Goal: Task Accomplishment & Management: Use online tool/utility

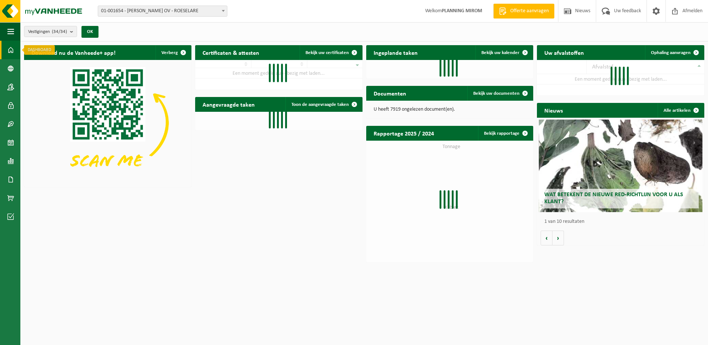
click at [8, 51] on span at bounding box center [10, 50] width 7 height 19
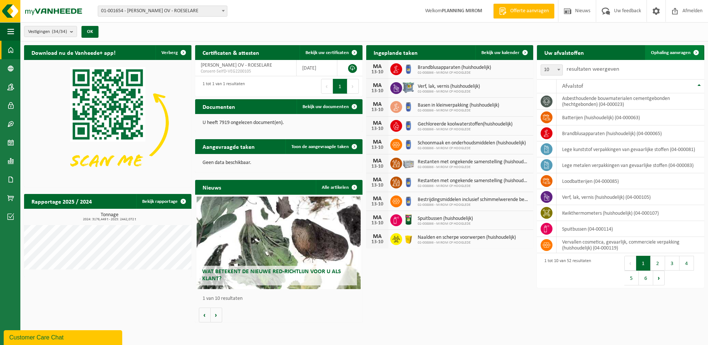
click at [666, 51] on span "Ophaling aanvragen" at bounding box center [671, 52] width 40 height 5
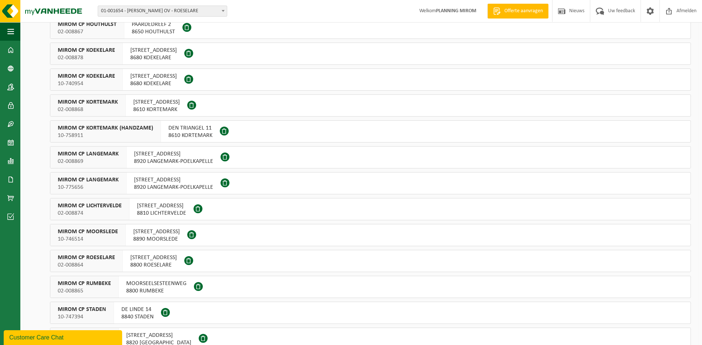
scroll to position [407, 0]
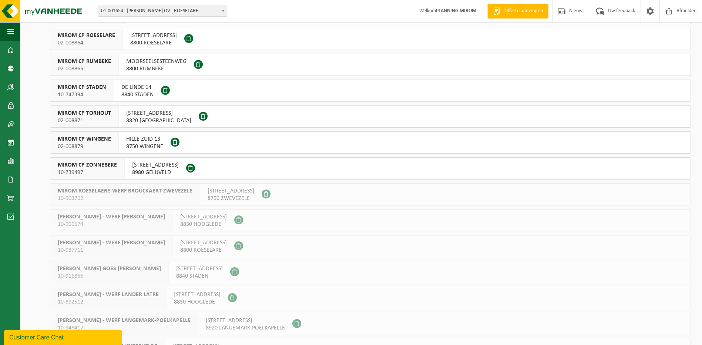
click at [160, 170] on span "8980 GELUVELD" at bounding box center [155, 172] width 47 height 7
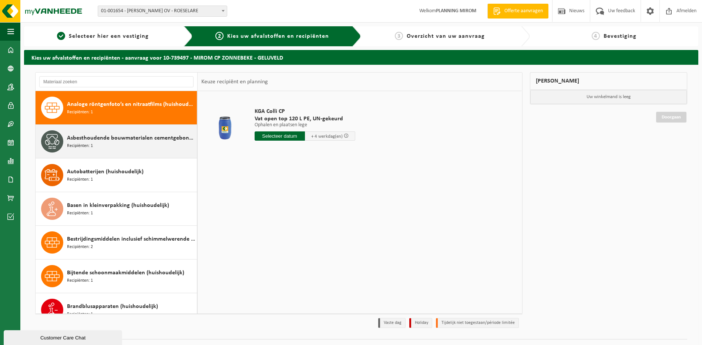
click at [126, 147] on div "Asbesthoudende bouwmaterialen cementgebonden (hechtgebonden) Recipiënten: 1" at bounding box center [131, 141] width 128 height 22
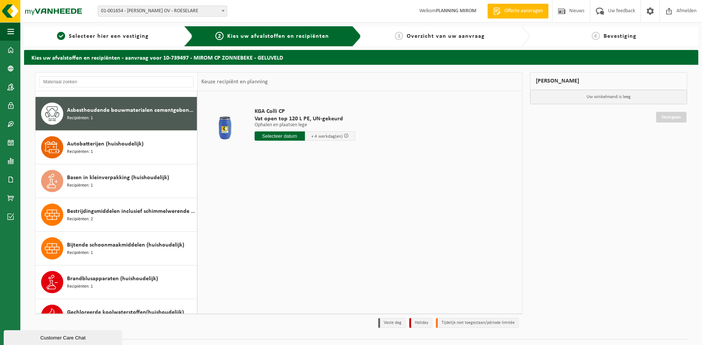
scroll to position [34, 0]
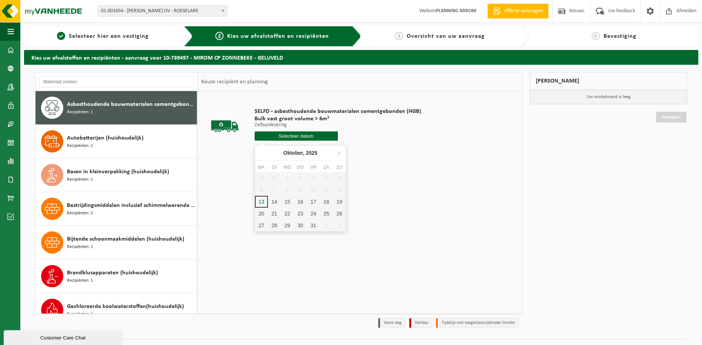
click at [288, 133] on input "text" at bounding box center [296, 135] width 83 height 9
click at [278, 205] on div "14" at bounding box center [274, 202] width 13 height 12
type input "Van [DATE]"
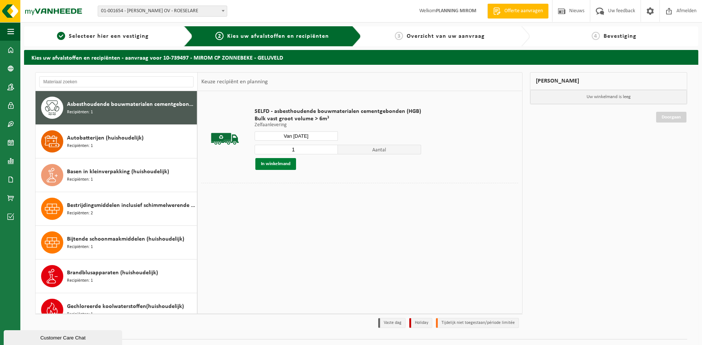
click at [270, 168] on button "In winkelmand" at bounding box center [275, 164] width 41 height 12
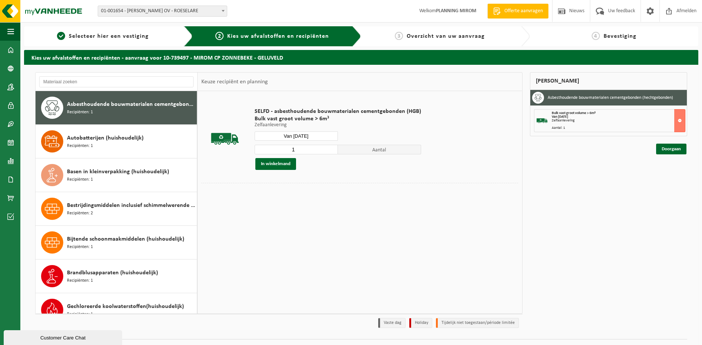
click at [687, 149] on div "Doorgaan" at bounding box center [672, 149] width 32 height 11
click at [681, 148] on link "Doorgaan" at bounding box center [671, 149] width 30 height 11
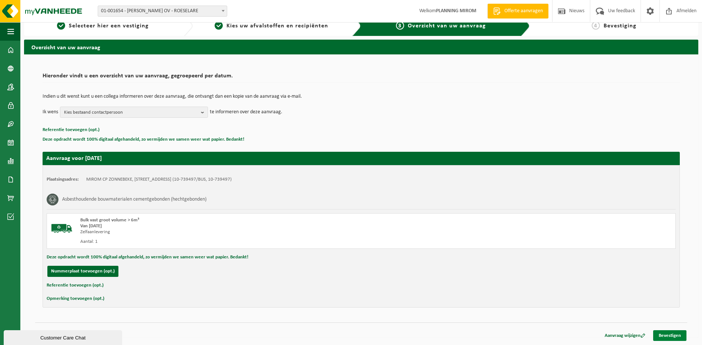
click at [662, 331] on link "Bevestigen" at bounding box center [669, 335] width 33 height 11
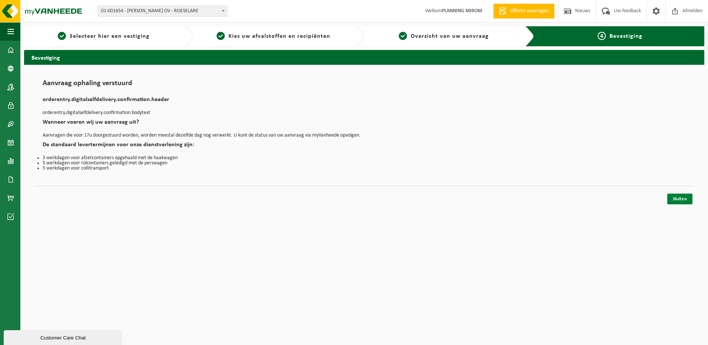
click at [681, 198] on link "Sluiten" at bounding box center [679, 199] width 25 height 11
